Goal: Task Accomplishment & Management: Manage account settings

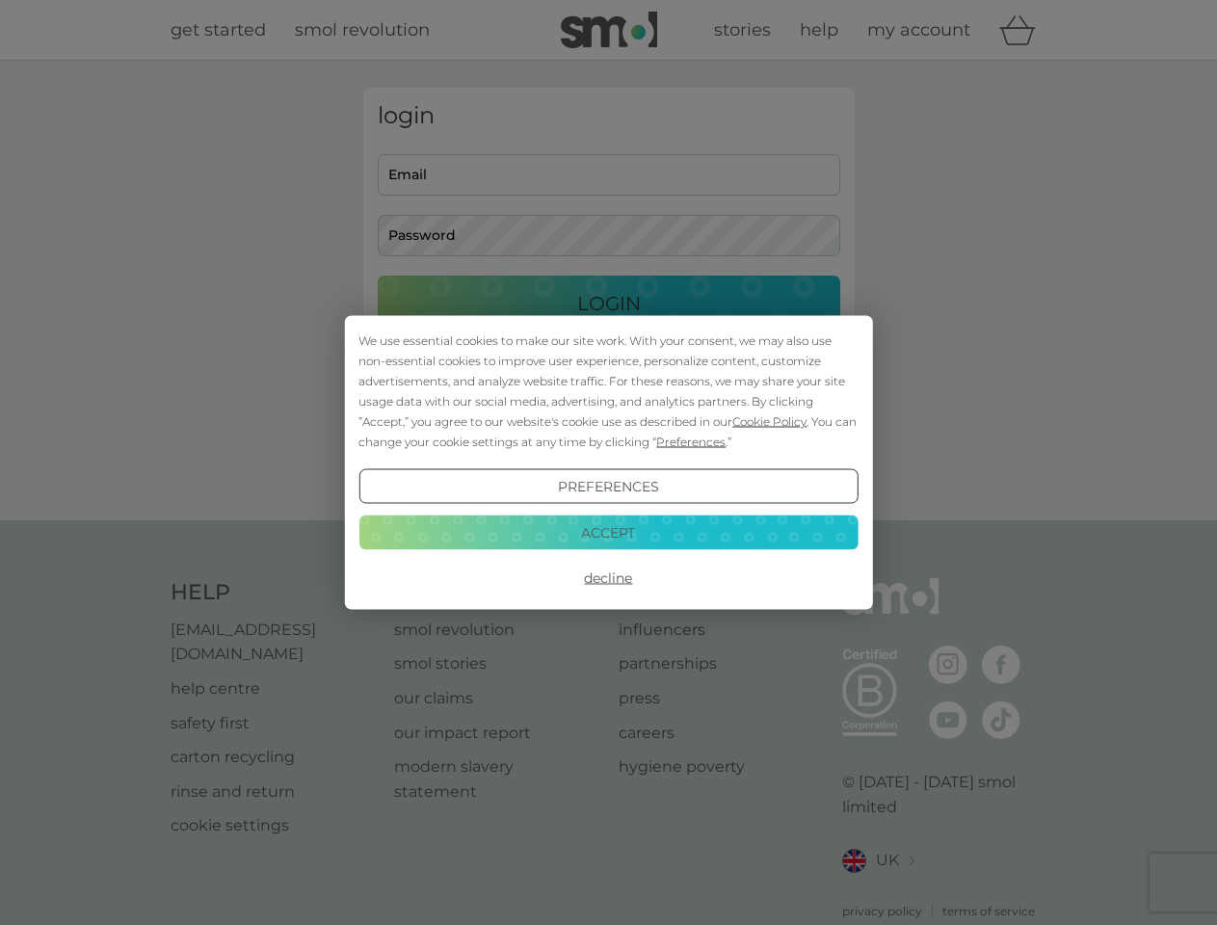
click at [770, 421] on span "Cookie Policy" at bounding box center [769, 421] width 74 height 14
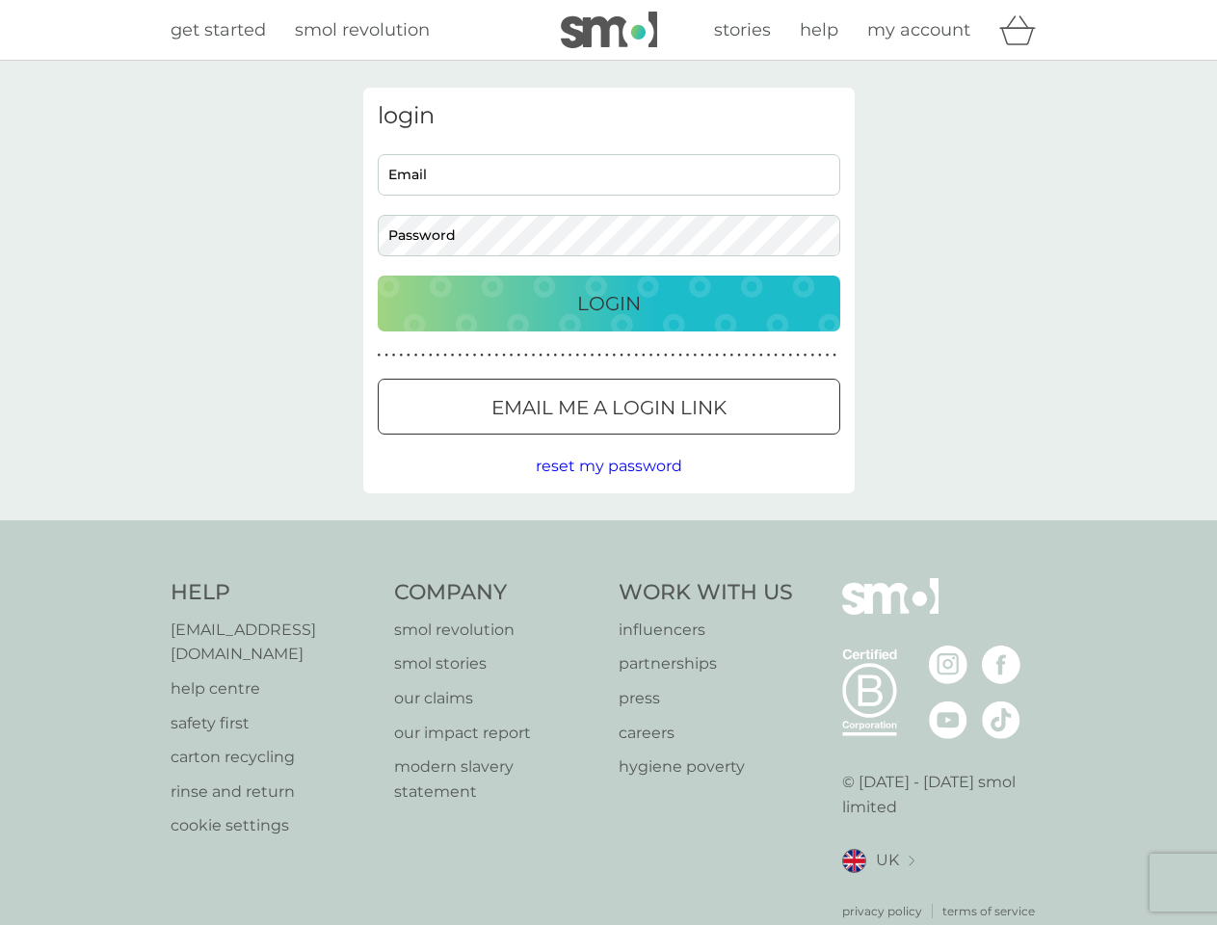
click at [689, 441] on div "login Email Password Login ● ● ● ● ● ● ● ● ● ● ● ● ● ● ● ● ● ● ● ● ● ● ● ● ● ● …" at bounding box center [608, 291] width 491 height 406
click at [608, 487] on div "login Email Password Login ● ● ● ● ● ● ● ● ● ● ● ● ● ● ● ● ● ● ● ● ● ● ● ● ● ● …" at bounding box center [608, 291] width 491 height 406
click at [608, 578] on div "Help [EMAIL_ADDRESS][DOMAIN_NAME] help centre safety first carton recycling rin…" at bounding box center [609, 749] width 877 height 342
click at [608, 532] on div "Help [EMAIL_ADDRESS][DOMAIN_NAME] help centre safety first carton recycling rin…" at bounding box center [608, 749] width 1217 height 458
